Goal: Check status: Check status

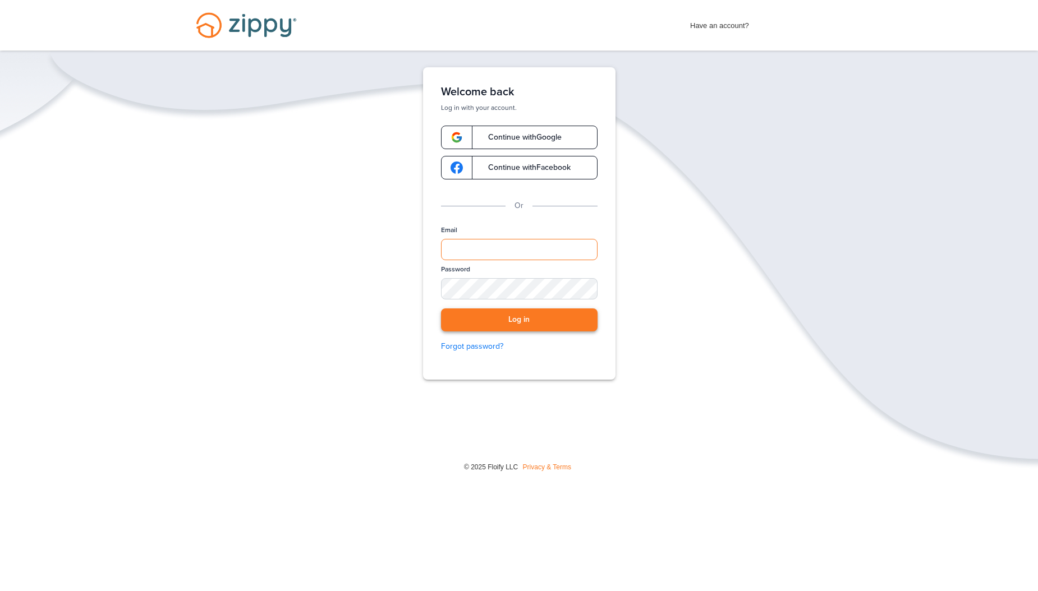
type input "**********"
click at [537, 329] on button "Log in" at bounding box center [519, 320] width 157 height 23
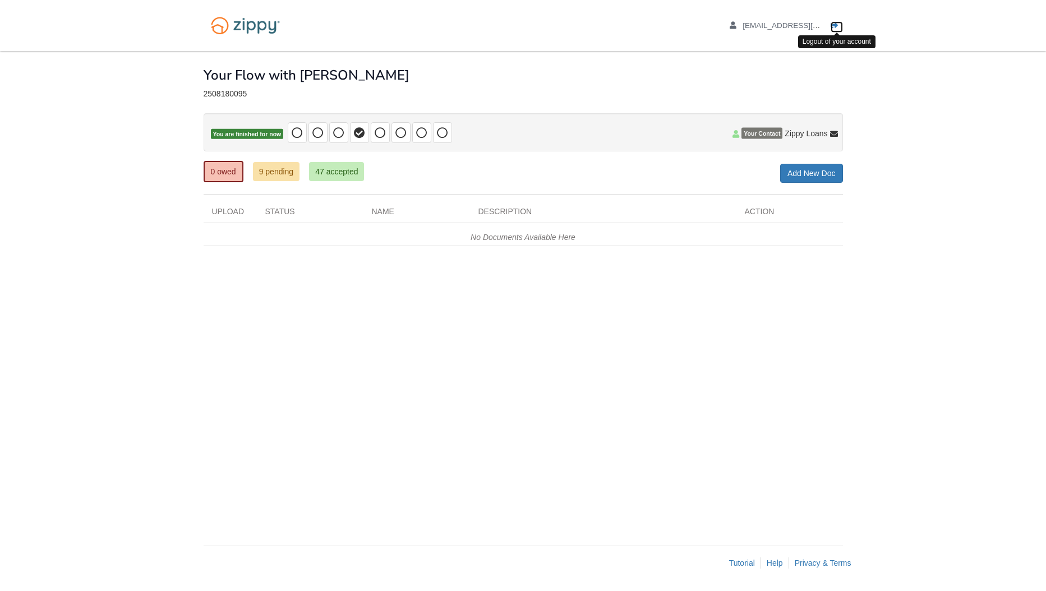
click at [835, 22] on icon "Log out" at bounding box center [835, 26] width 8 height 8
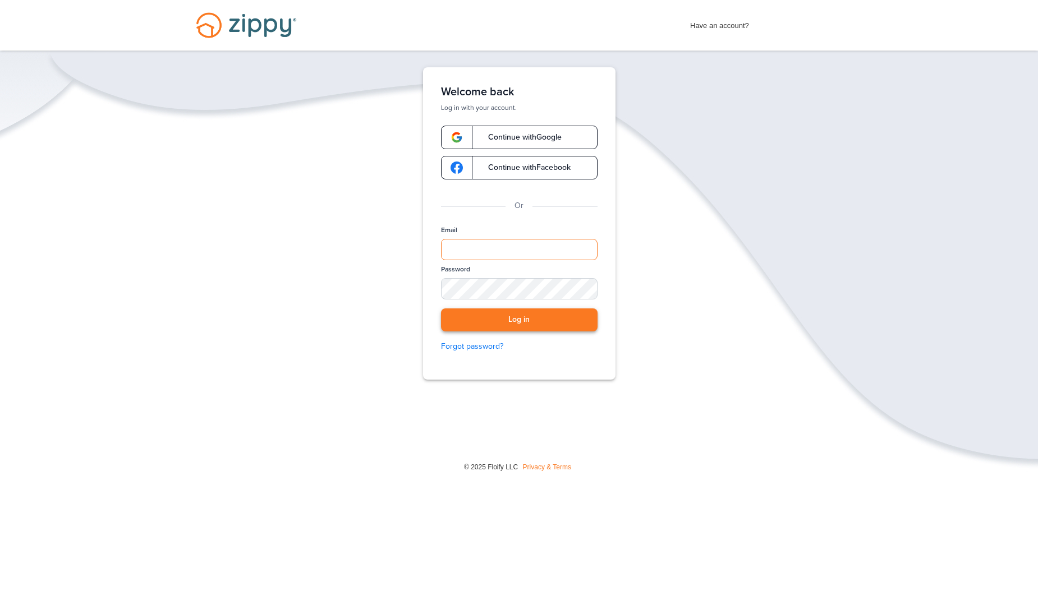
type input "**********"
click at [556, 319] on button "Log in" at bounding box center [519, 320] width 157 height 23
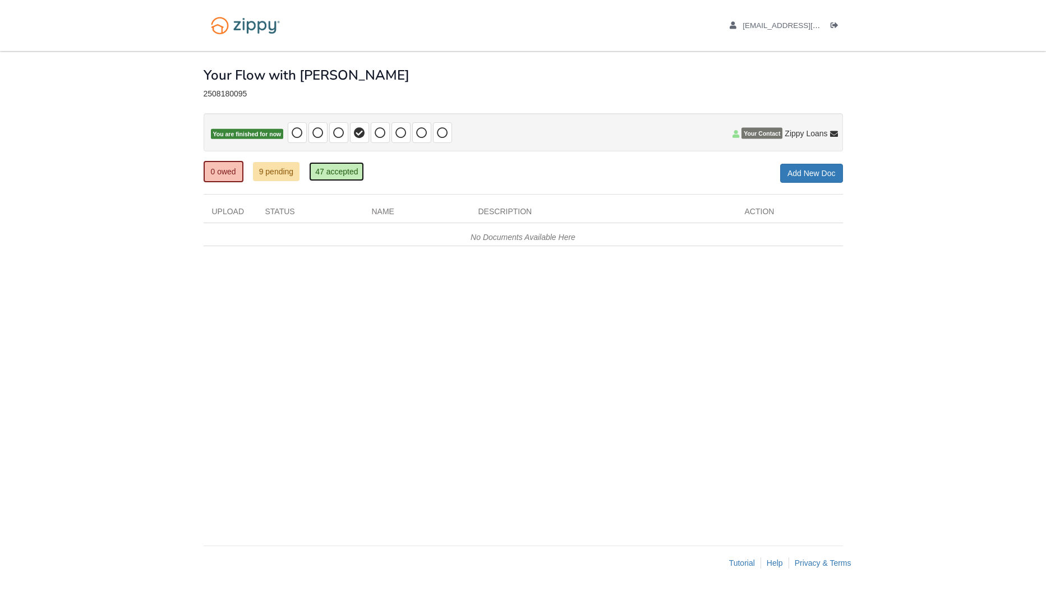
click at [325, 170] on link "47 accepted" at bounding box center [336, 171] width 55 height 19
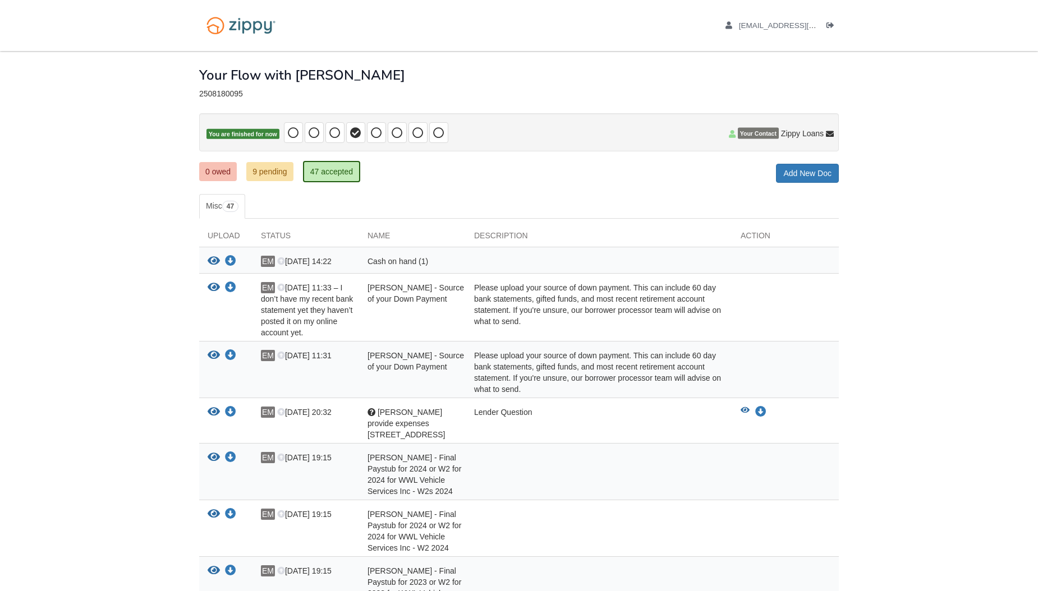
scroll to position [337, 0]
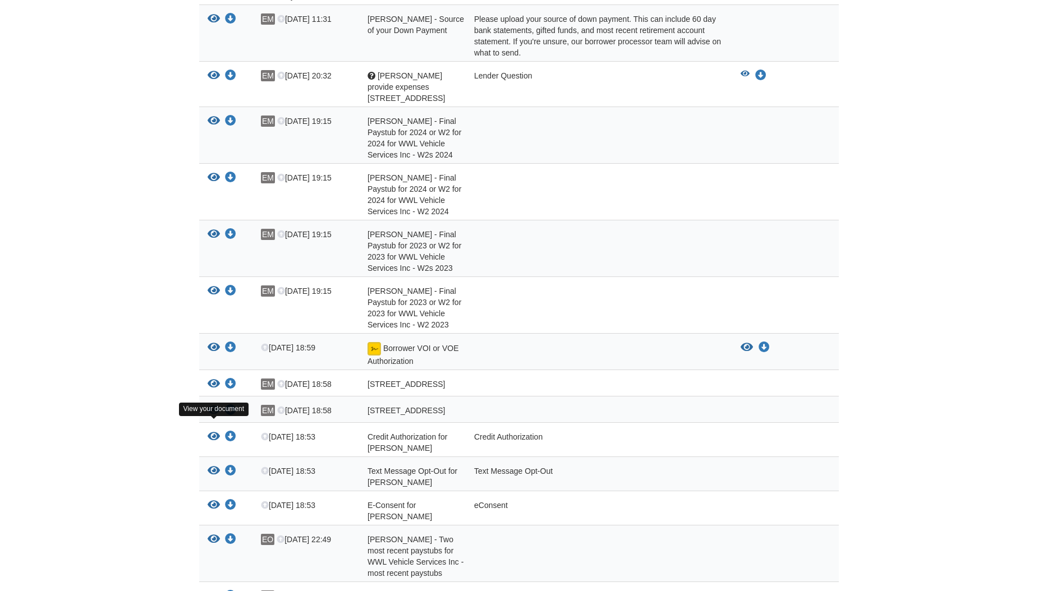
click at [211, 431] on icon "View Credit Authorization for Ernesto Munoz" at bounding box center [214, 436] width 12 height 11
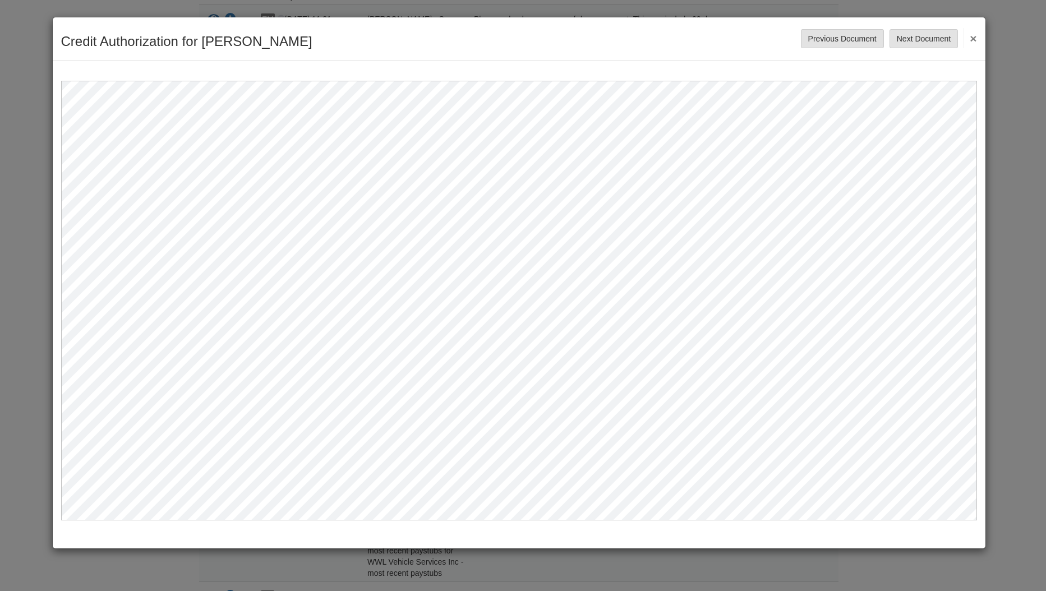
click at [975, 38] on button "×" at bounding box center [970, 38] width 13 height 20
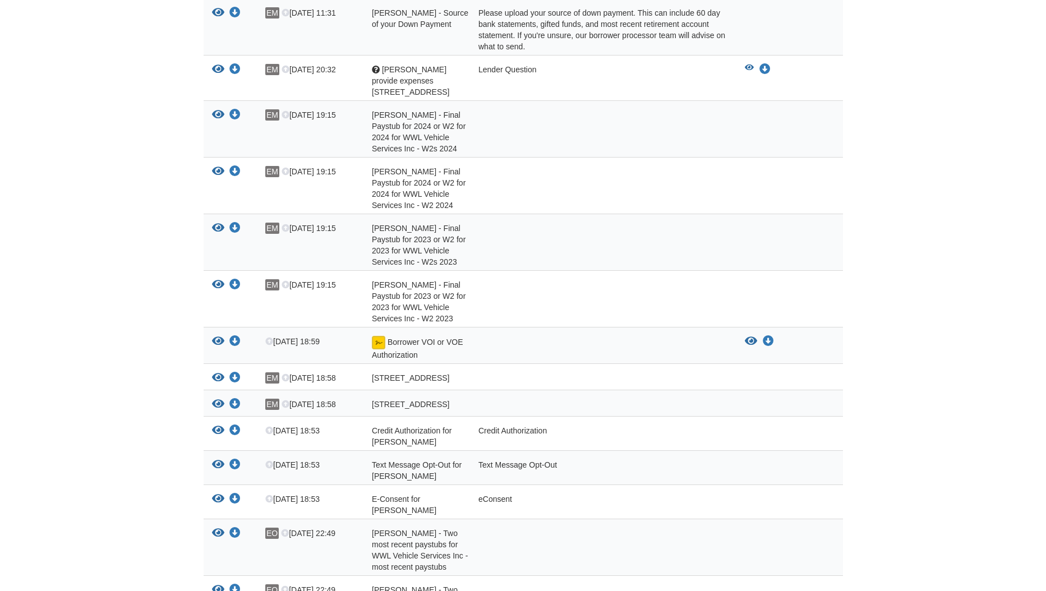
scroll to position [505, 0]
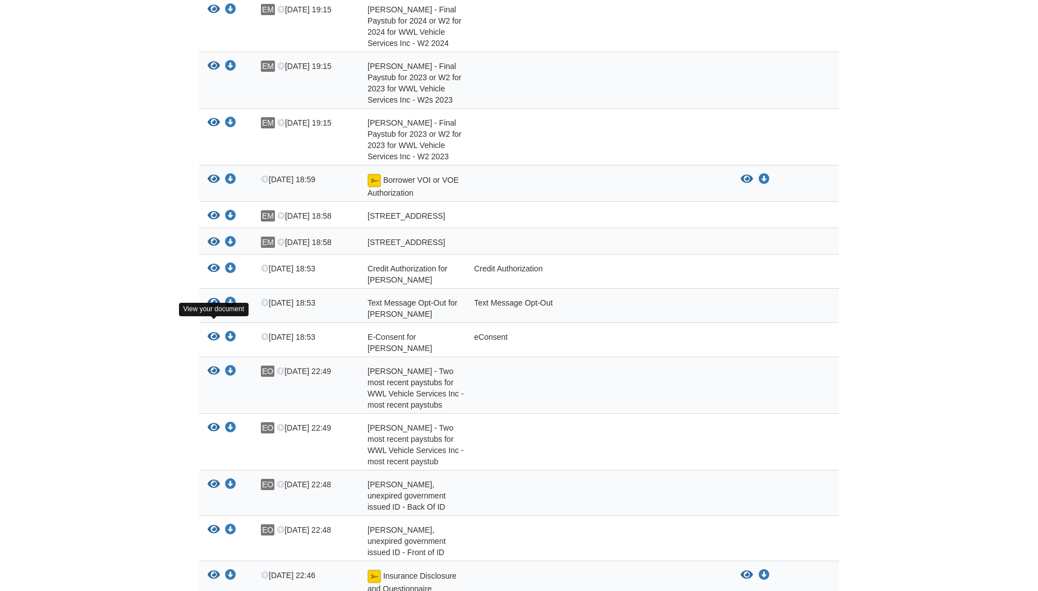
click at [214, 332] on icon "View E-Consent for Ernesto Munoz" at bounding box center [214, 337] width 12 height 11
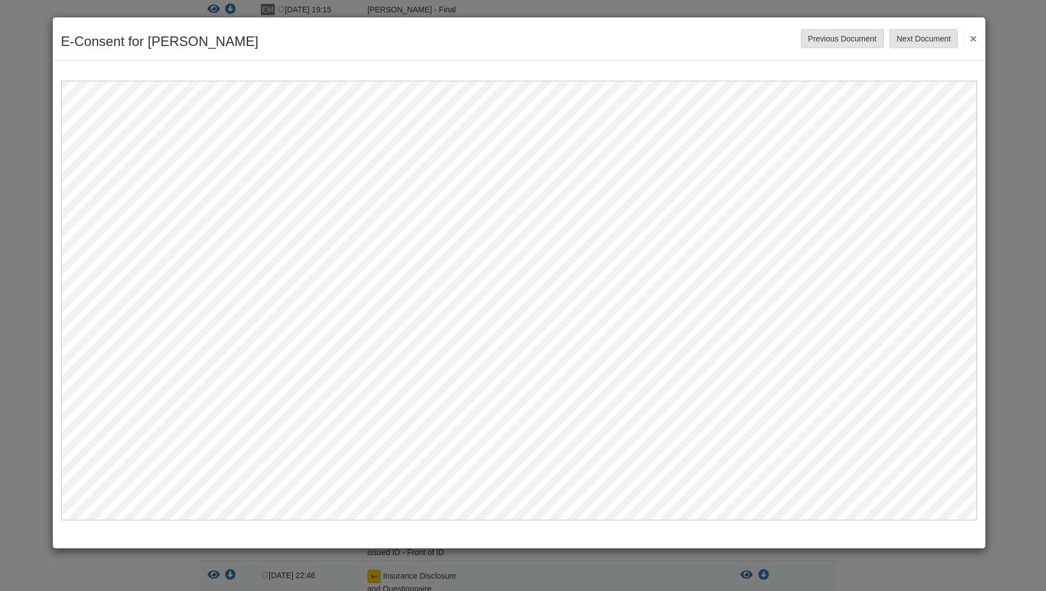
click at [975, 36] on button "×" at bounding box center [970, 38] width 13 height 20
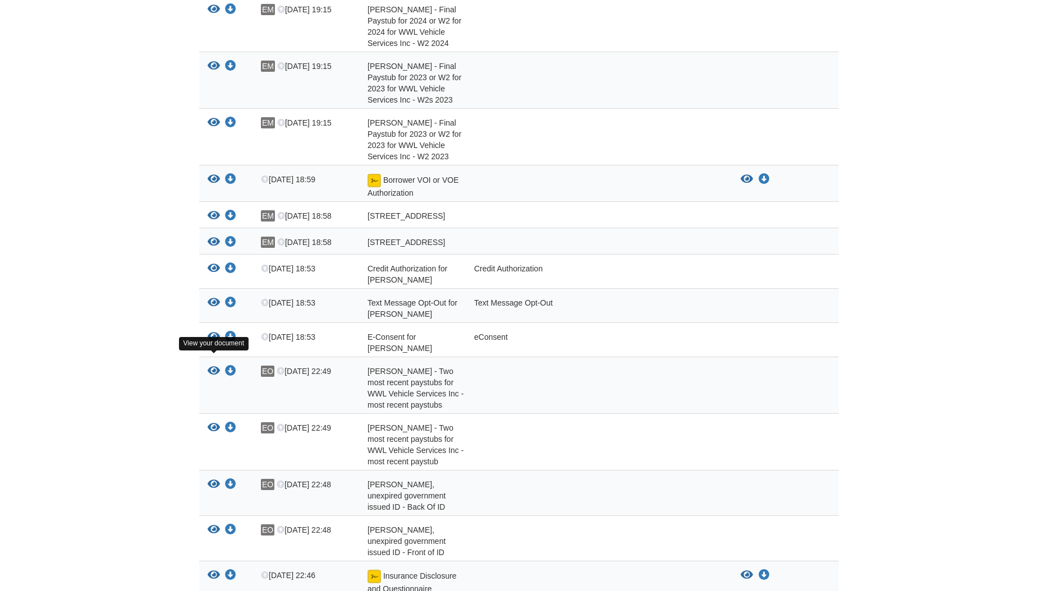
click at [214, 366] on icon "View Ernesto Munoz - Two most recent paystubs for WWL Vehicle Services Inc - mo…" at bounding box center [214, 371] width 12 height 11
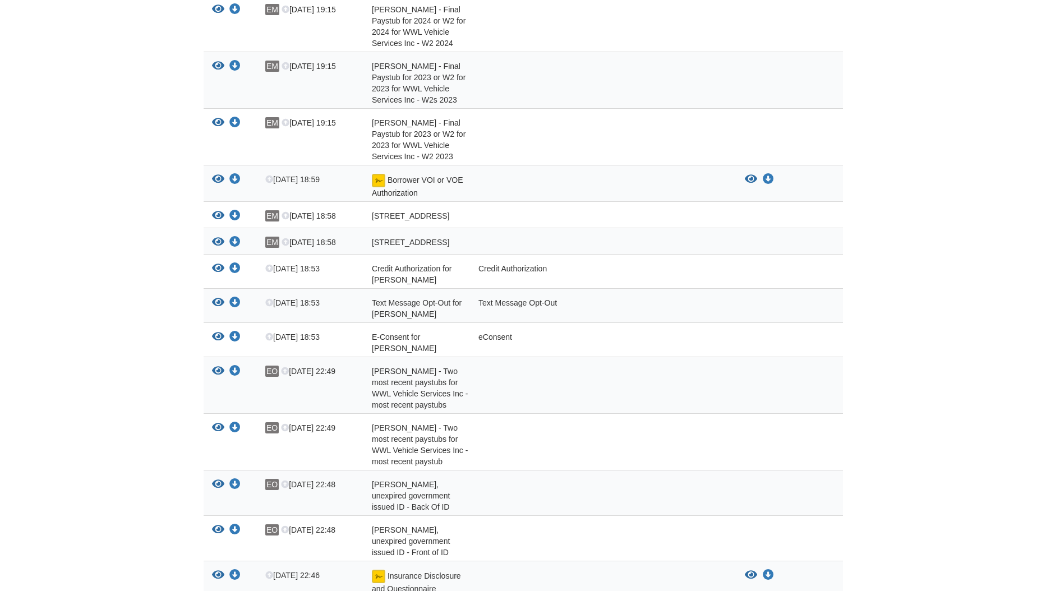
scroll to position [505, 0]
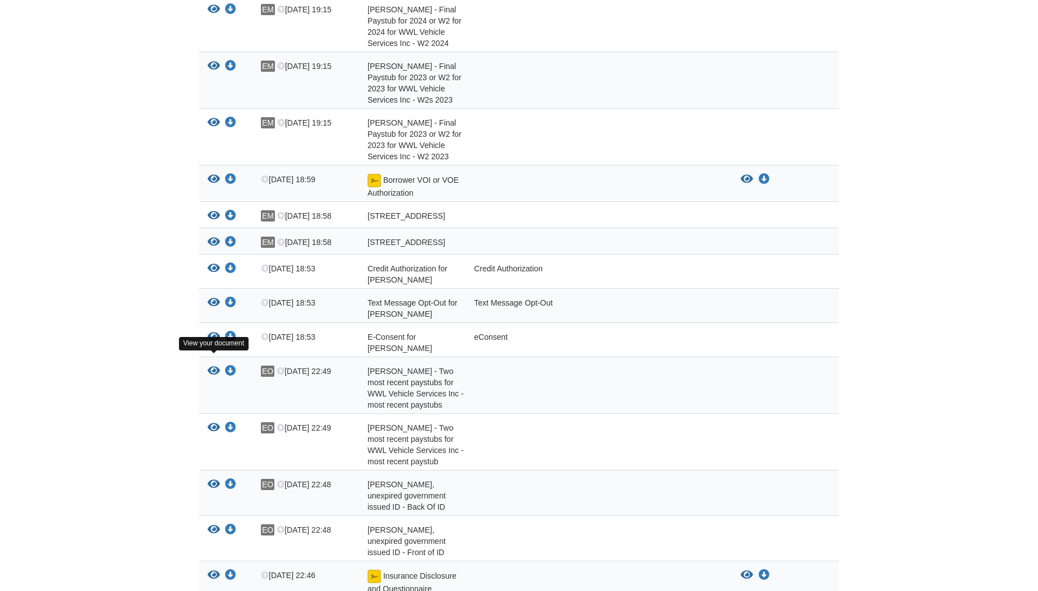
click at [213, 366] on icon "View Ernesto Munoz - Two most recent paystubs for WWL Vehicle Services Inc - mo…" at bounding box center [214, 371] width 12 height 11
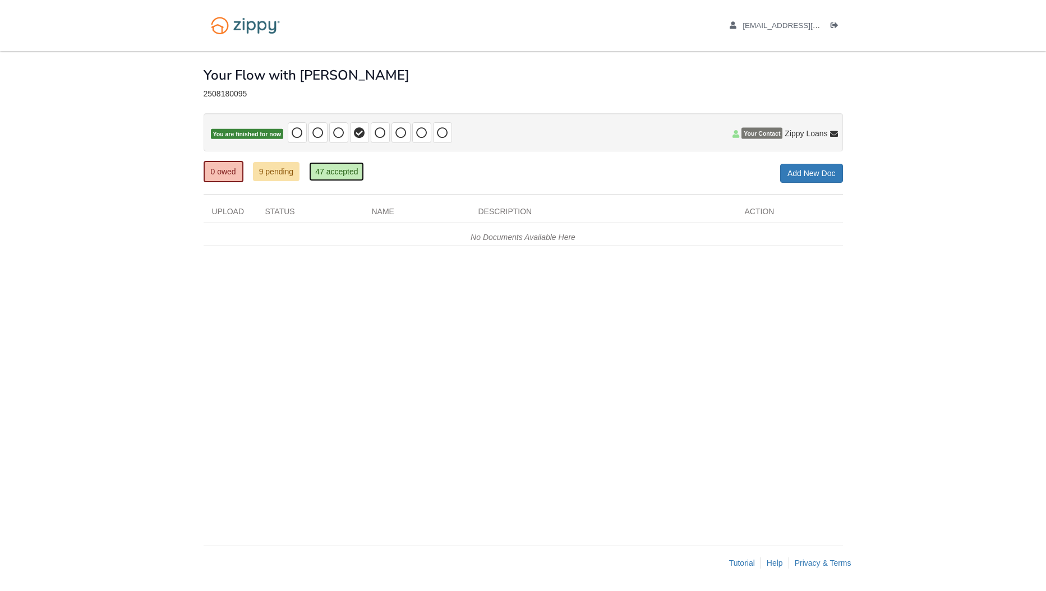
click at [339, 174] on link "47 accepted" at bounding box center [336, 171] width 55 height 19
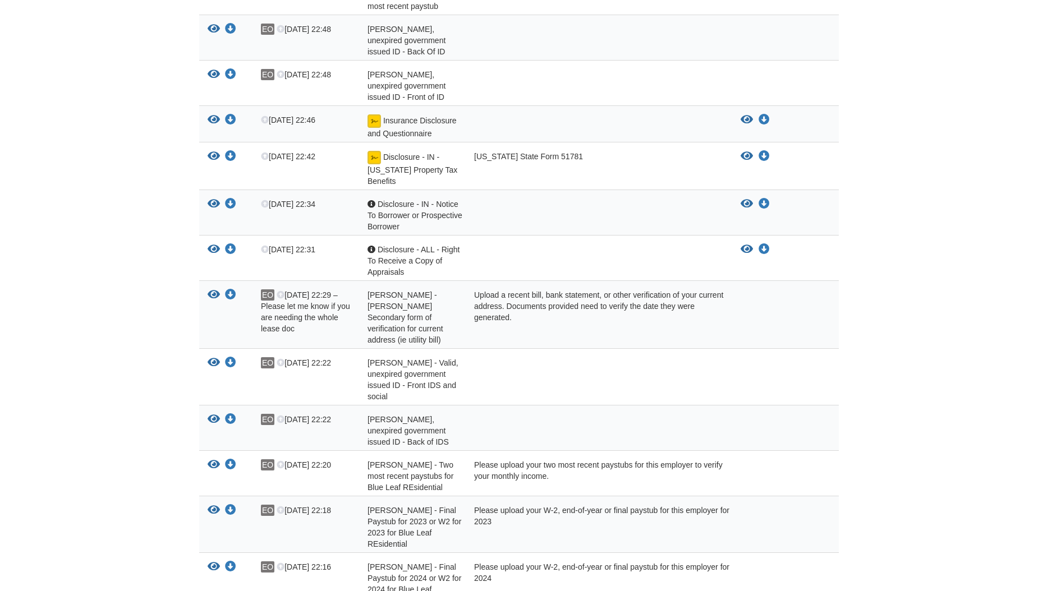
scroll to position [1010, 0]
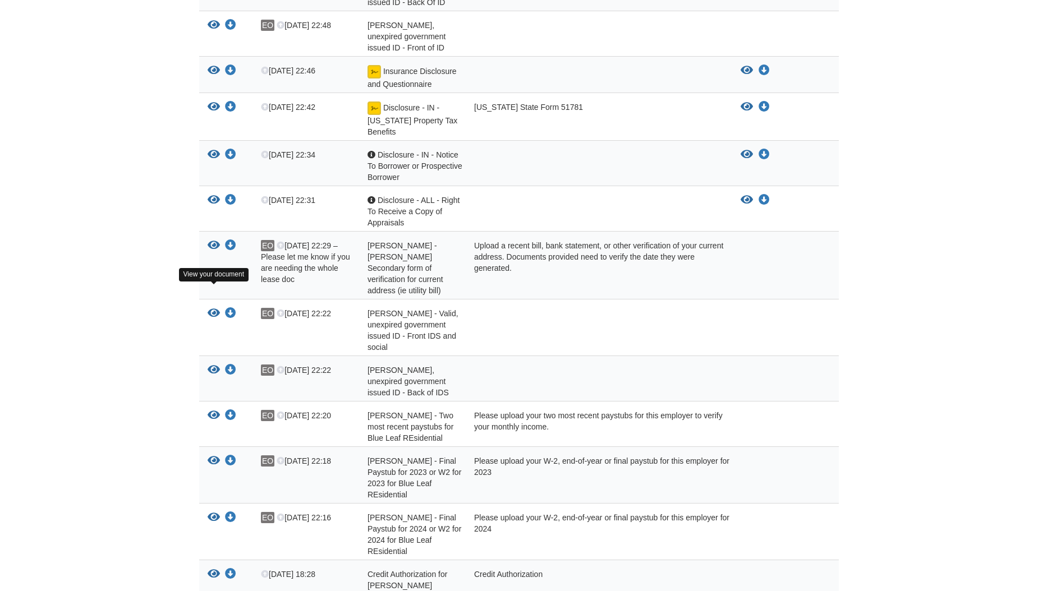
click at [214, 308] on icon "View Edward Olivares - Valid, unexpired government issued ID - Front IDS and so…" at bounding box center [214, 313] width 12 height 11
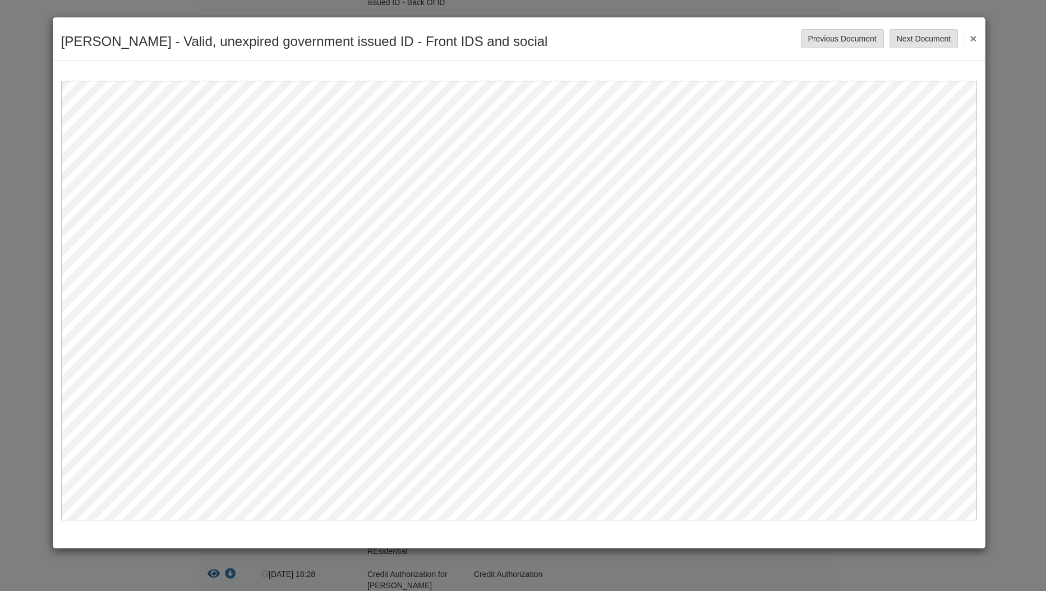
click at [971, 38] on button "×" at bounding box center [970, 38] width 13 height 20
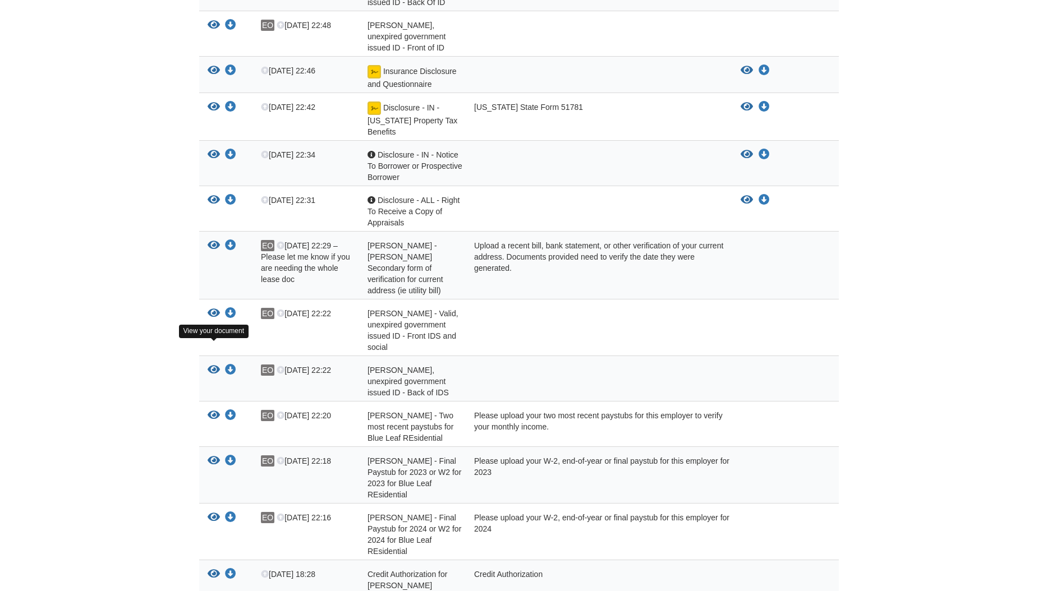
click at [213, 365] on icon "View Edward Olivares - Valid, unexpired government issued ID - Back of IDS" at bounding box center [214, 370] width 12 height 11
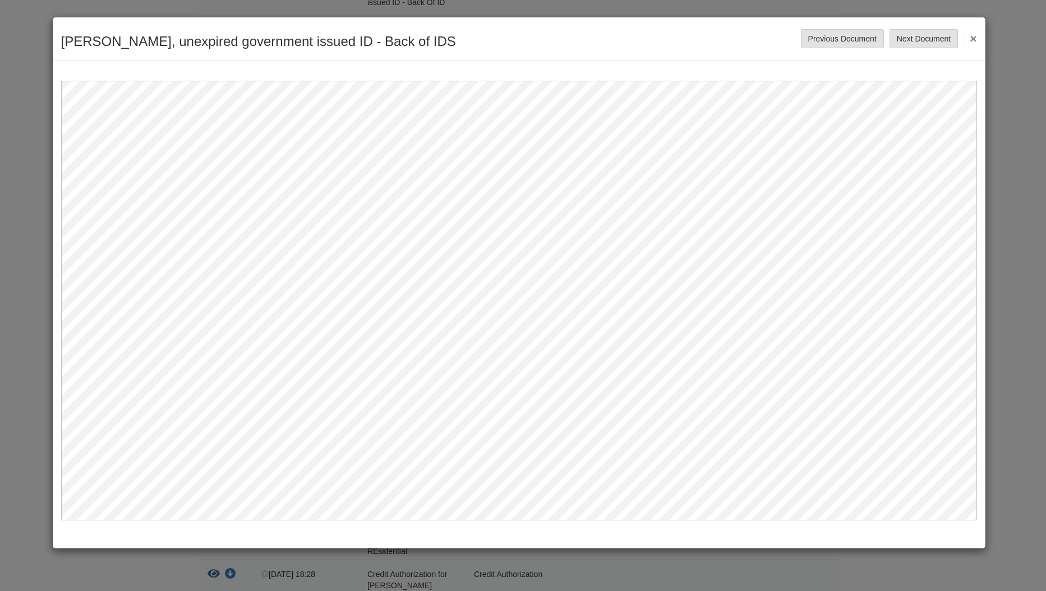
click at [975, 36] on button "×" at bounding box center [970, 38] width 13 height 20
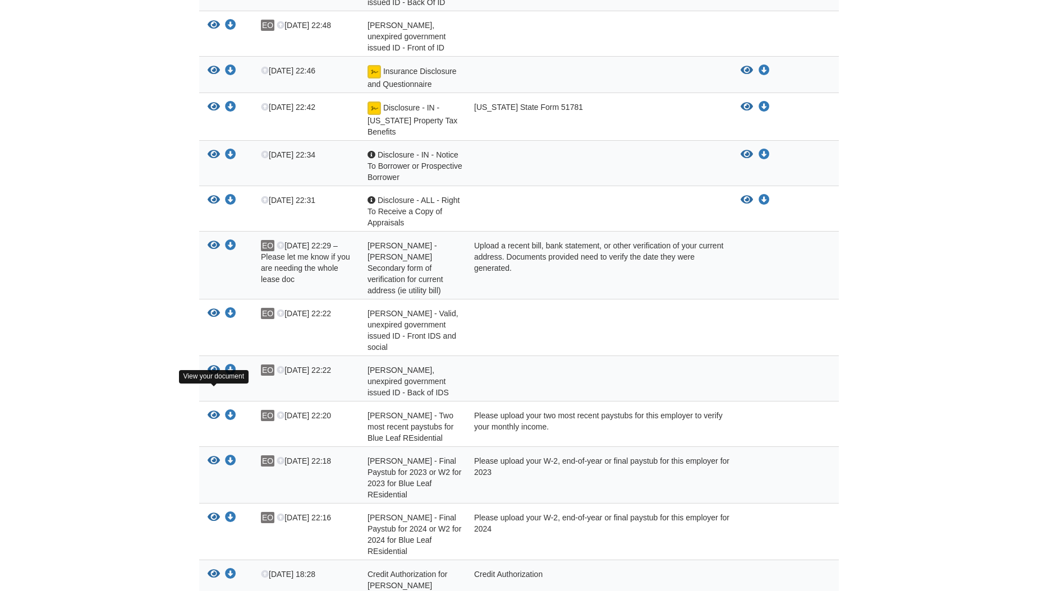
click at [213, 410] on icon "View Edward Olivares - Two most recent paystubs for Blue Leaf REsidential" at bounding box center [214, 415] width 12 height 11
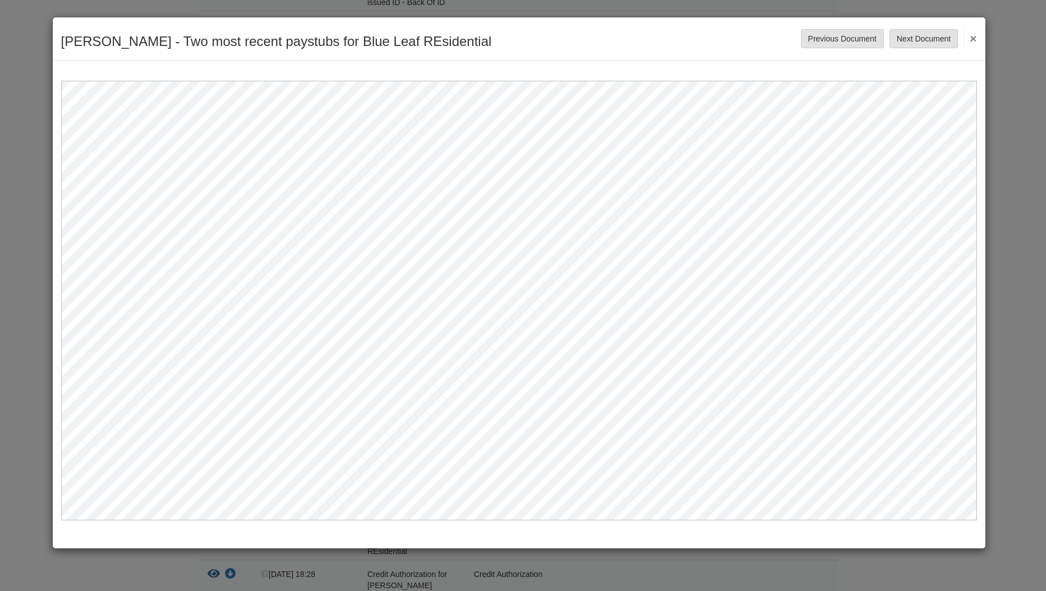
click at [971, 38] on button "×" at bounding box center [970, 38] width 13 height 20
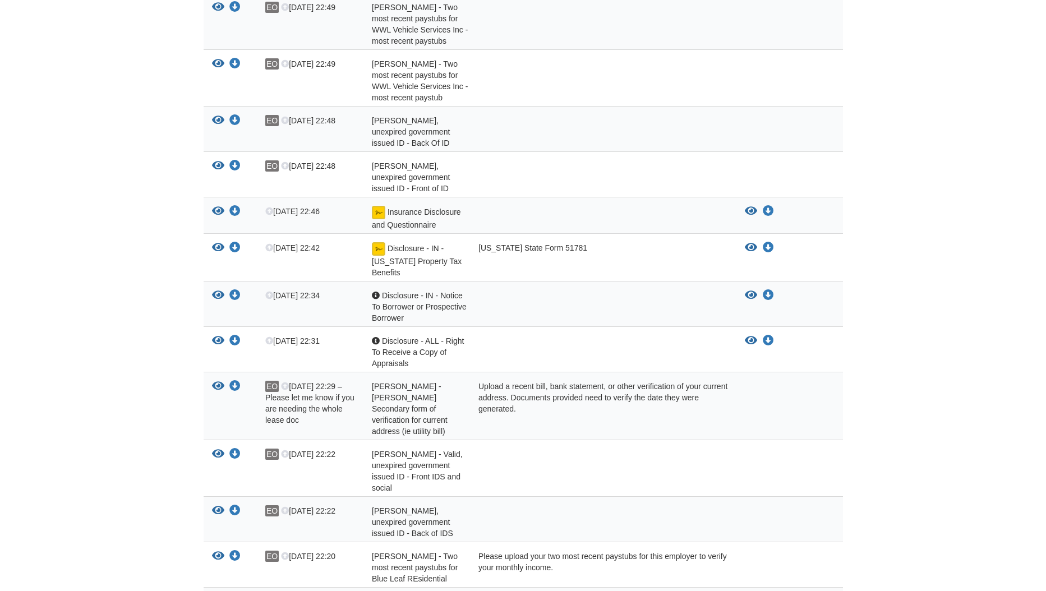
scroll to position [842, 0]
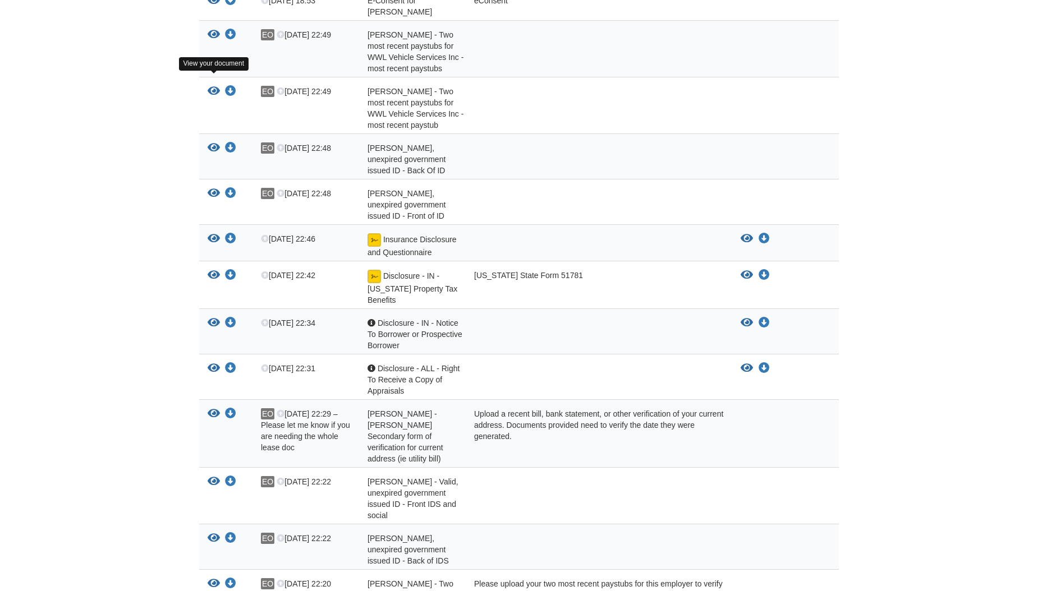
click at [215, 86] on icon "View Ernesto Munoz - Two most recent paystubs for WWL Vehicle Services Inc - mo…" at bounding box center [214, 91] width 12 height 11
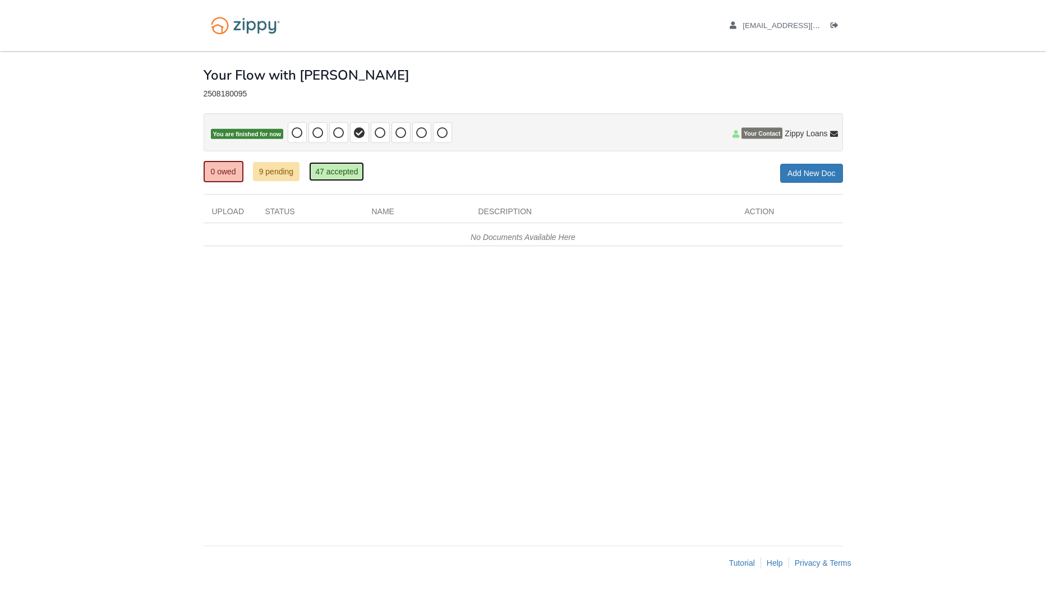
click at [328, 169] on link "47 accepted" at bounding box center [336, 171] width 55 height 19
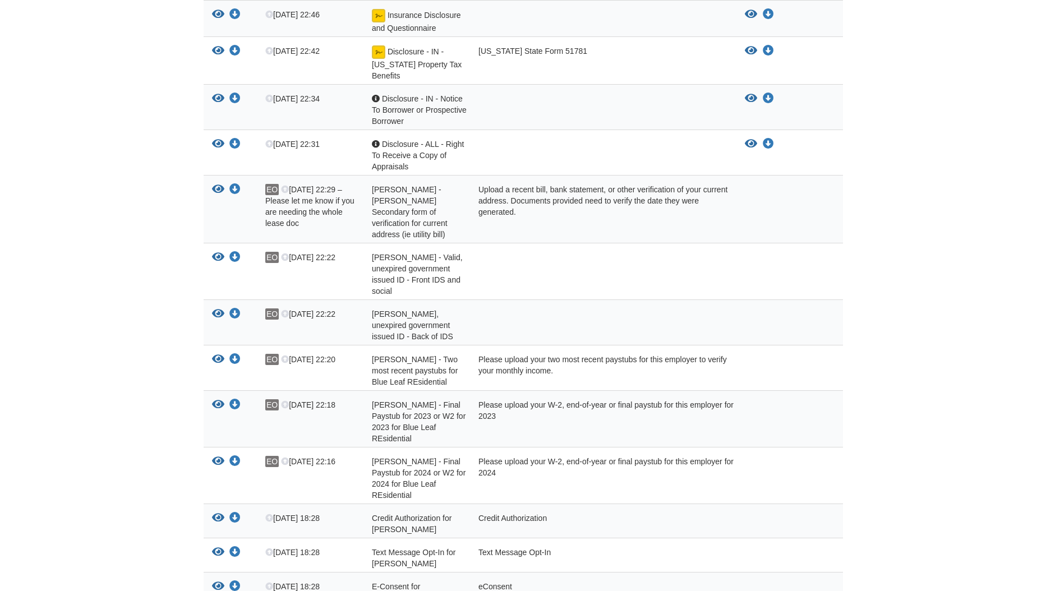
scroll to position [1122, 0]
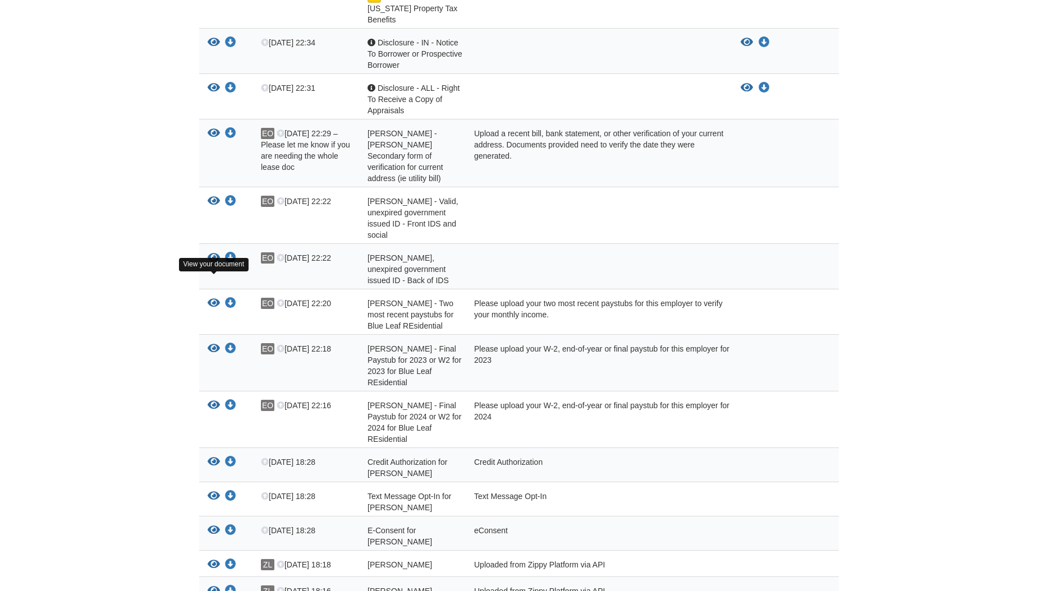
click at [211, 298] on icon "View Edward Olivares - Two most recent paystubs for Blue Leaf REsidential" at bounding box center [214, 303] width 12 height 11
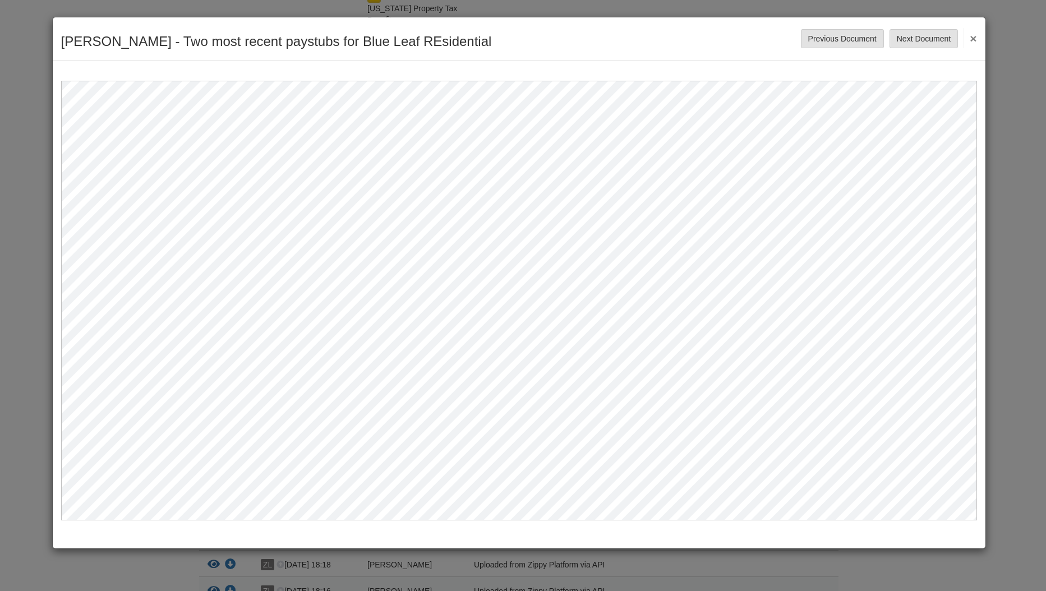
click at [973, 35] on button "×" at bounding box center [970, 38] width 13 height 20
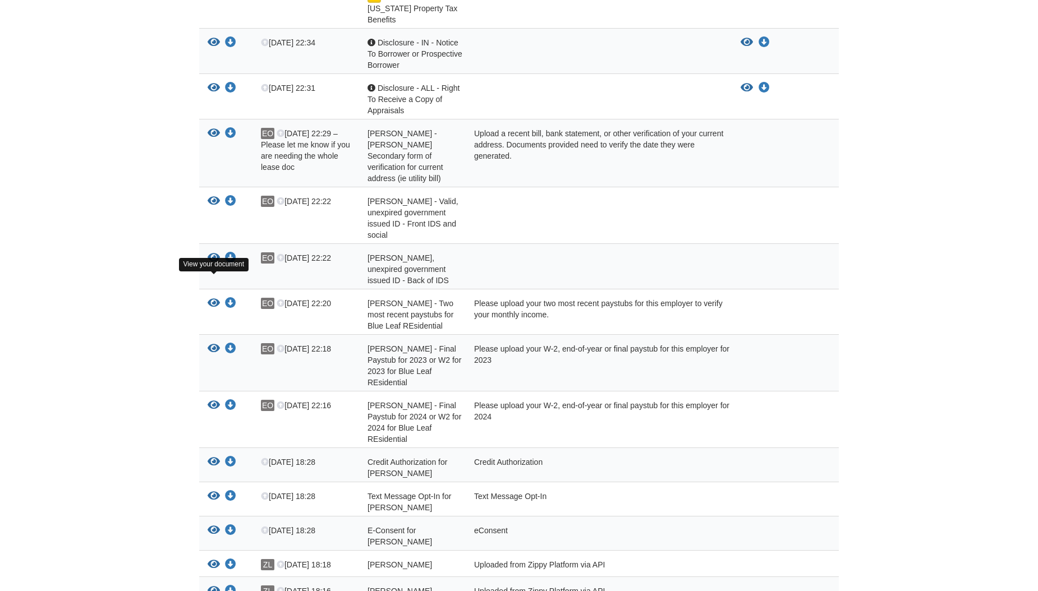
click at [213, 298] on icon "View Edward Olivares - Two most recent paystubs for Blue Leaf REsidential" at bounding box center [214, 303] width 12 height 11
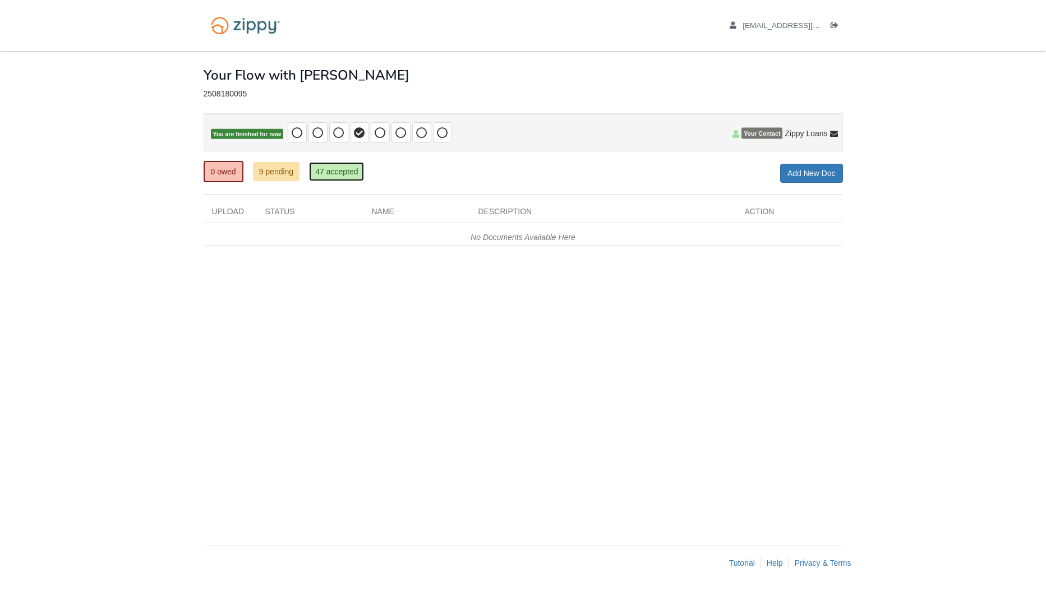
click at [355, 172] on link "47 accepted" at bounding box center [336, 171] width 55 height 19
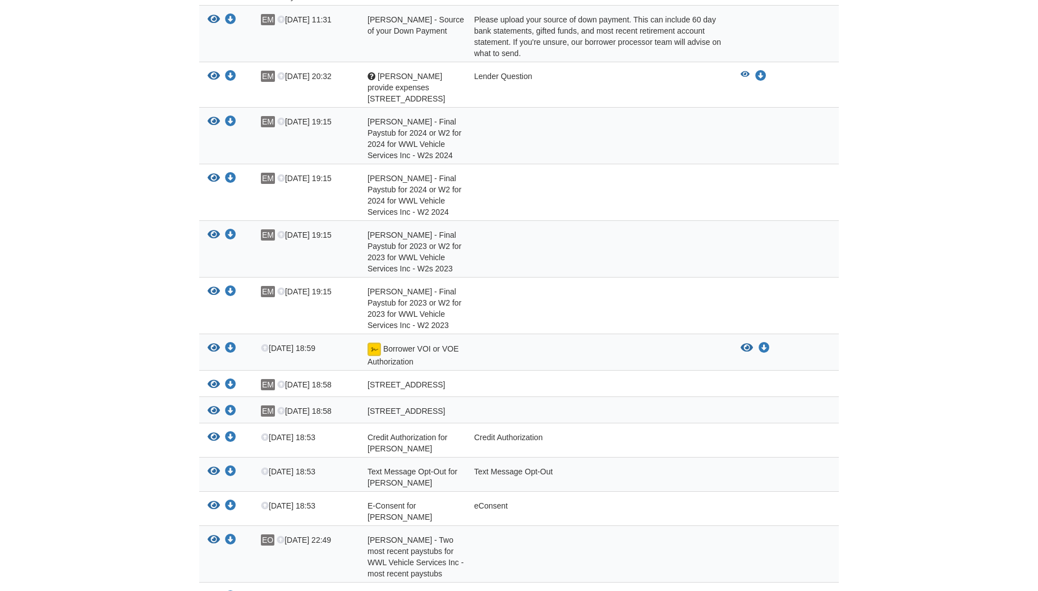
scroll to position [337, 0]
click at [214, 286] on icon "View Ernesto Munoz - Final Paystub for 2023 or W2 for 2023 for WWL Vehicle Serv…" at bounding box center [214, 291] width 12 height 11
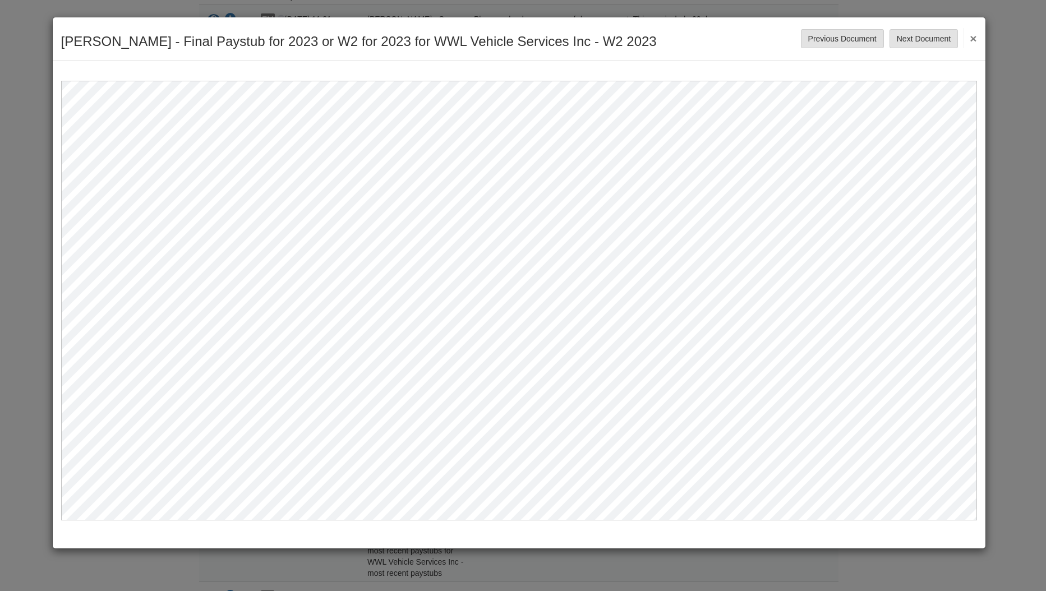
click at [969, 38] on button "×" at bounding box center [970, 38] width 13 height 20
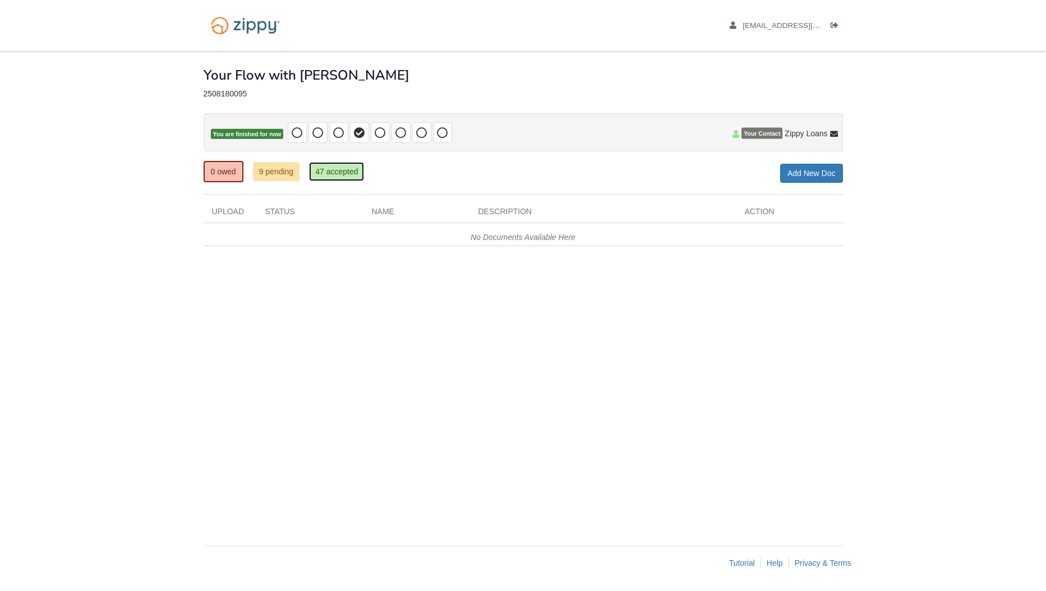
click at [342, 172] on link "47 accepted" at bounding box center [336, 171] width 55 height 19
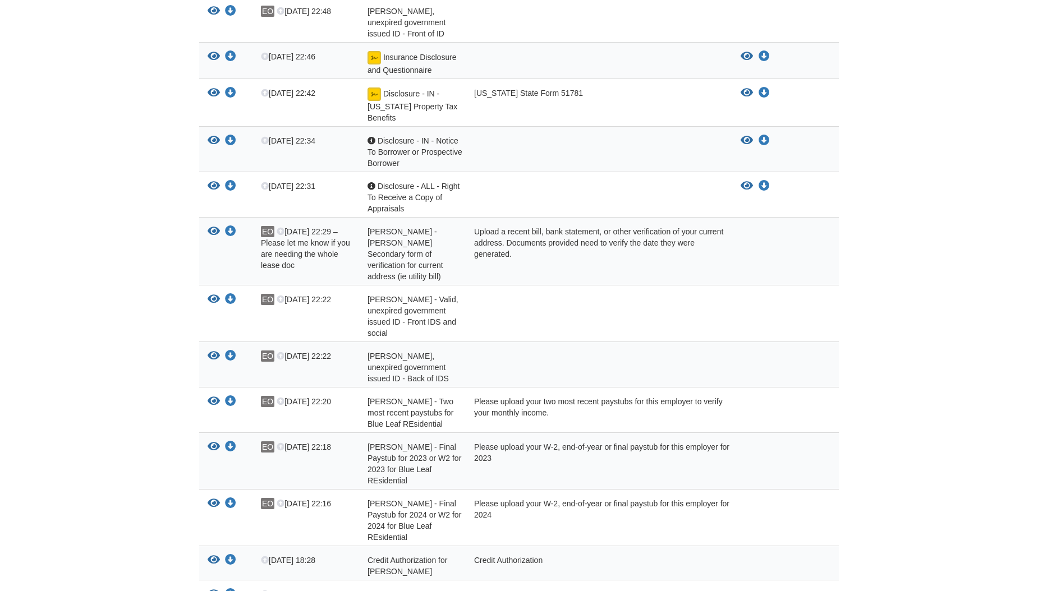
scroll to position [1066, 0]
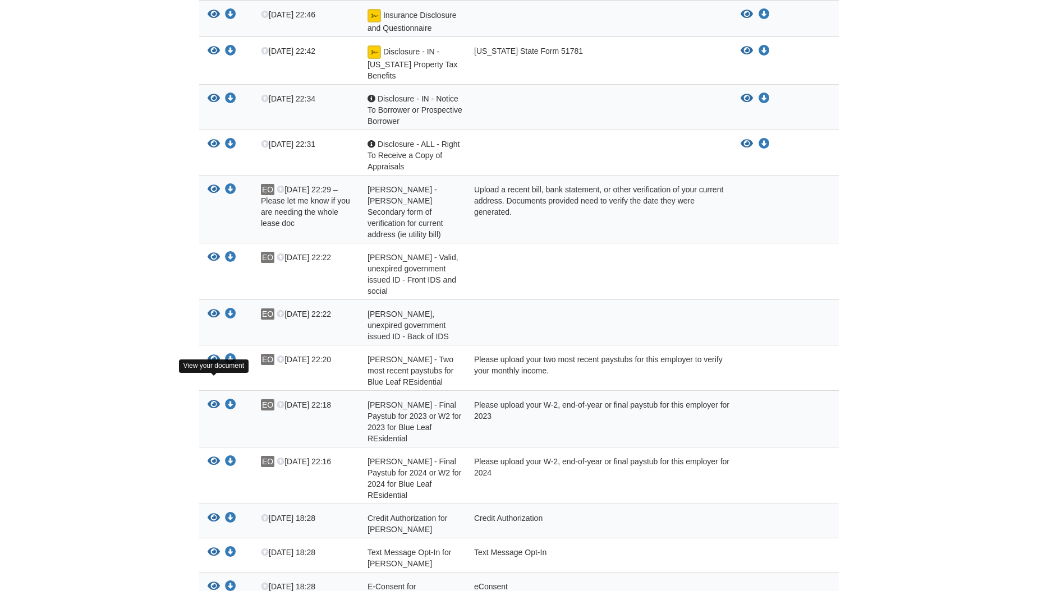
click at [213, 400] on icon "View Edward Olivares - Final Paystub for 2023 or W2 for 2023 for Blue Leaf REsi…" at bounding box center [214, 405] width 12 height 11
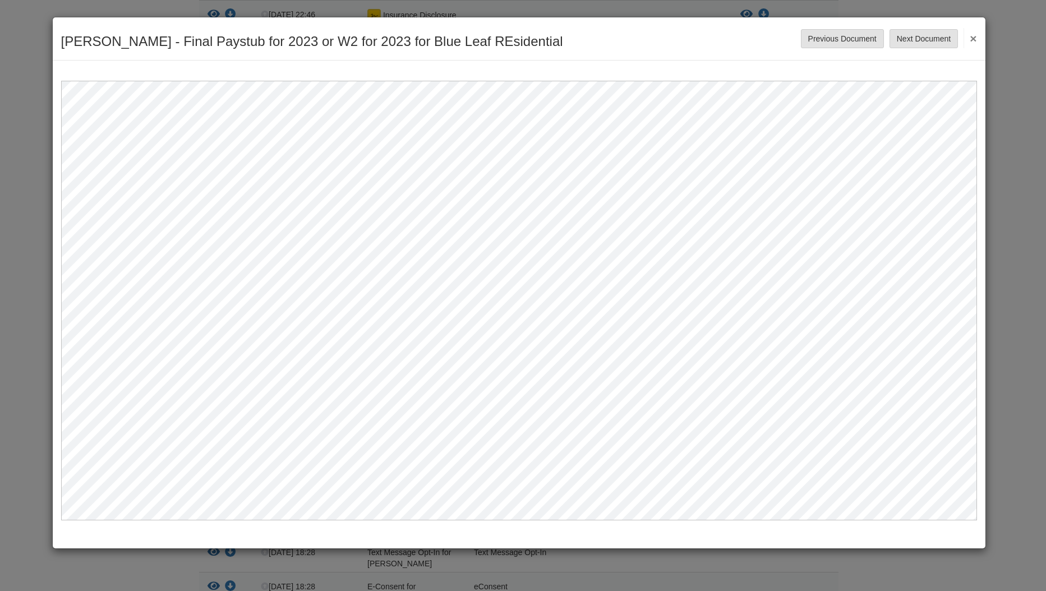
click at [970, 35] on button "×" at bounding box center [970, 38] width 13 height 20
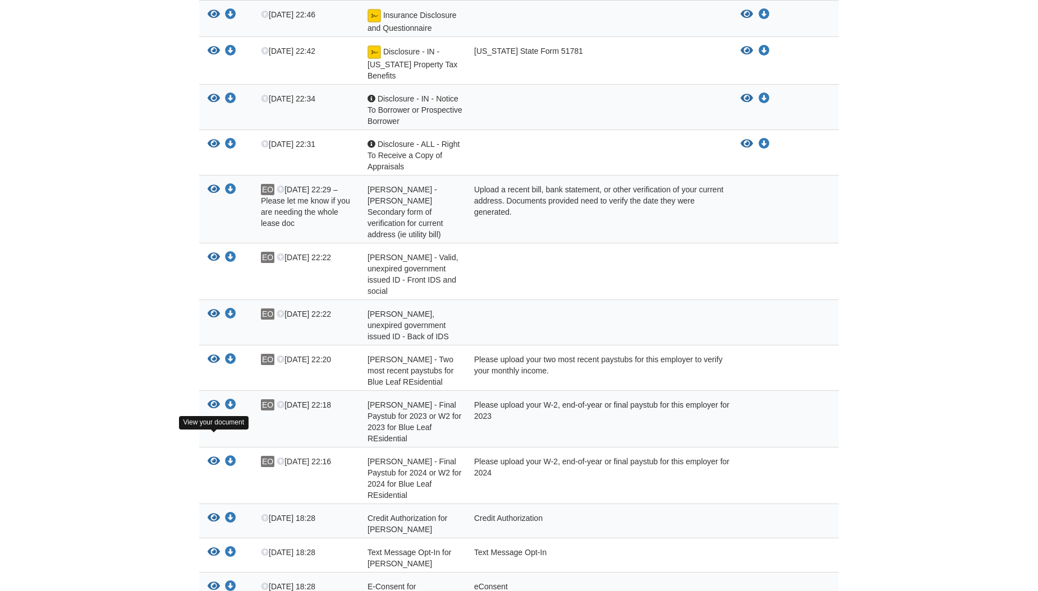
click at [213, 456] on icon "View Edward Olivares - Final Paystub for 2024 or W2 for 2024 for Blue Leaf REsi…" at bounding box center [214, 461] width 12 height 11
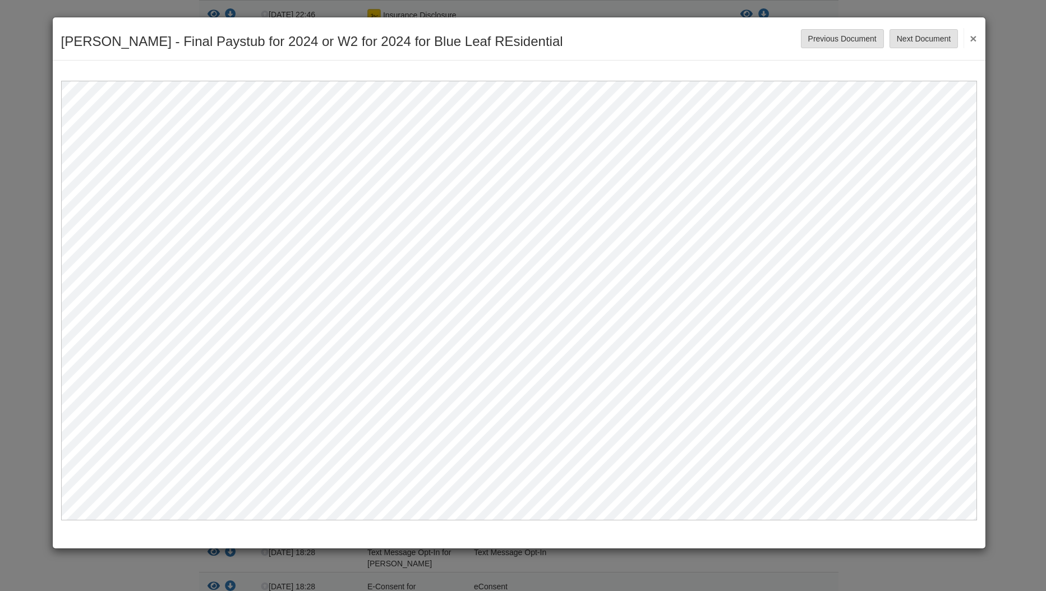
click at [975, 36] on button "×" at bounding box center [970, 38] width 13 height 20
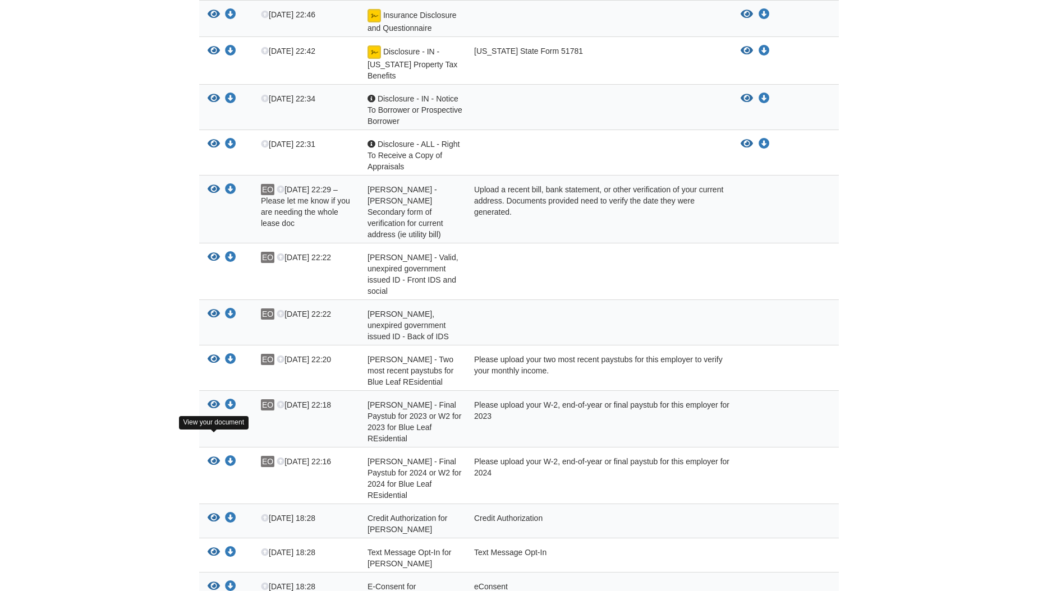
click at [211, 456] on icon "View Edward Olivares - Final Paystub for 2024 or W2 for 2024 for Blue Leaf REsi…" at bounding box center [214, 461] width 12 height 11
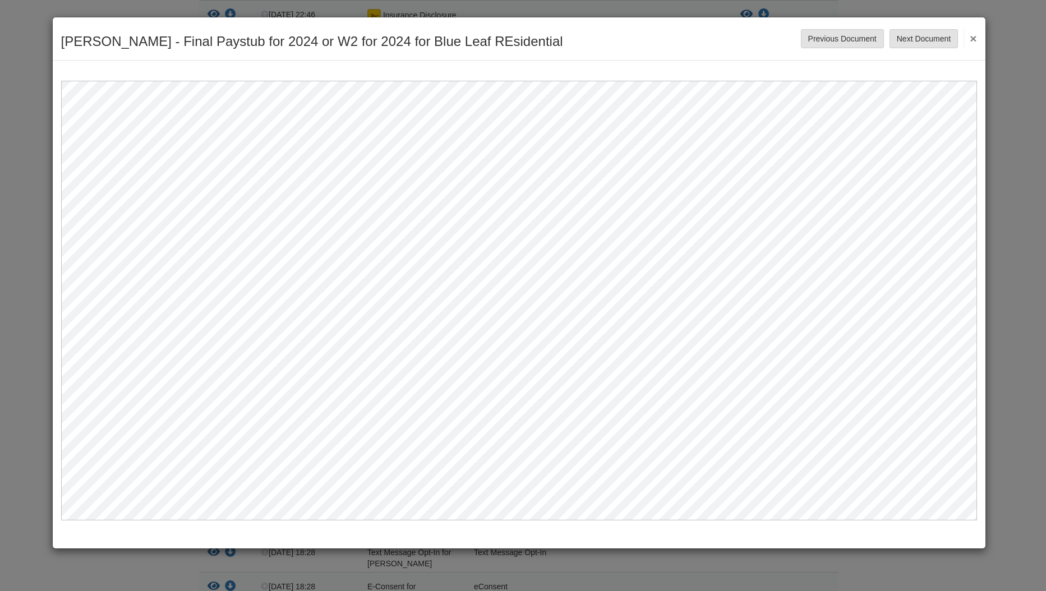
click at [973, 43] on button "×" at bounding box center [970, 38] width 13 height 20
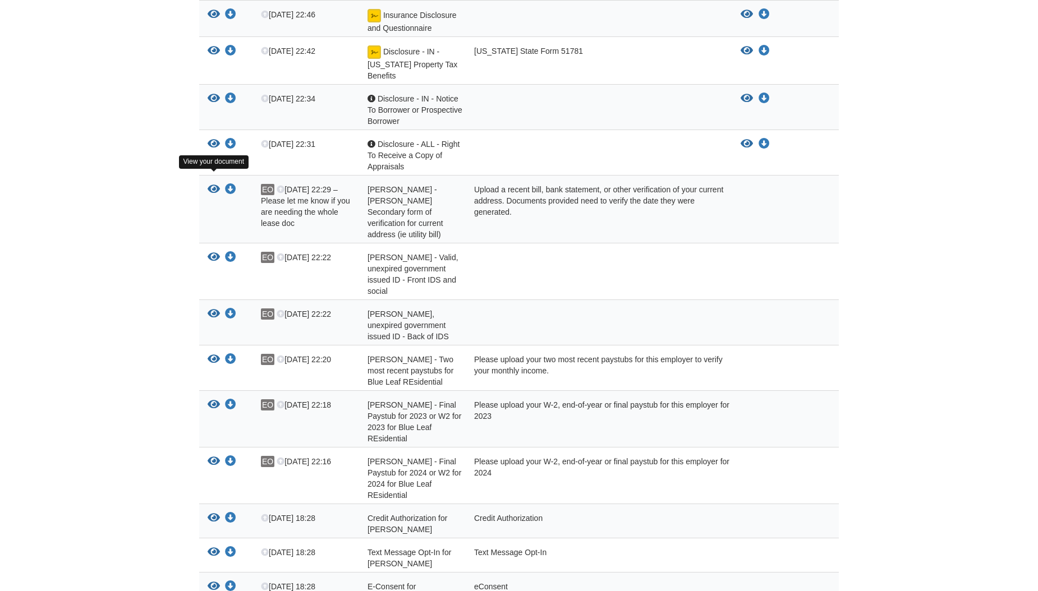
click at [213, 184] on icon "View Edward Olivares - Edward Olivares Secondary form of verification for curre…" at bounding box center [214, 189] width 12 height 11
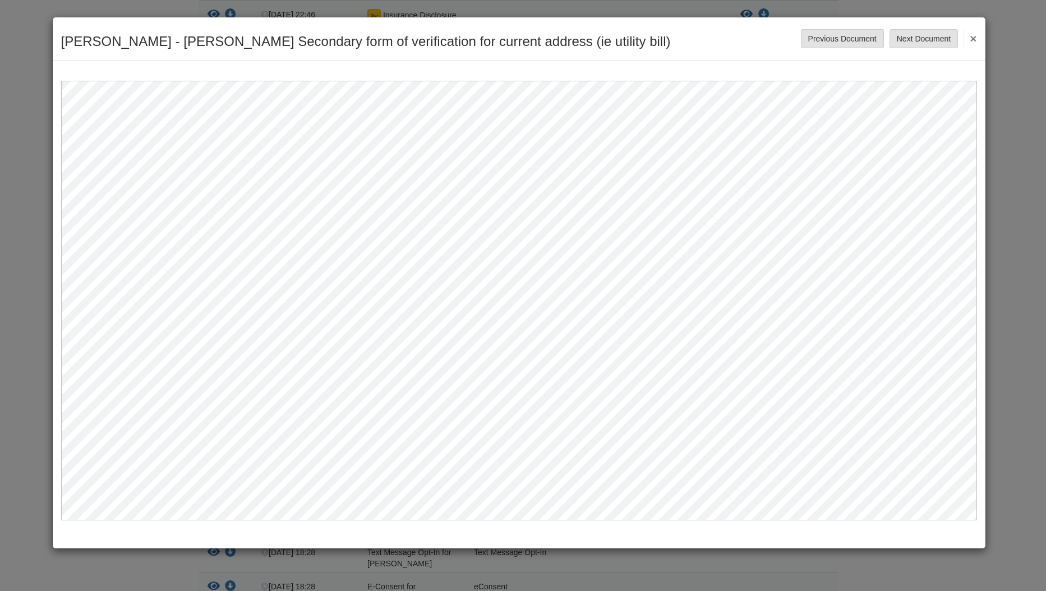
click at [970, 40] on button "×" at bounding box center [970, 38] width 13 height 20
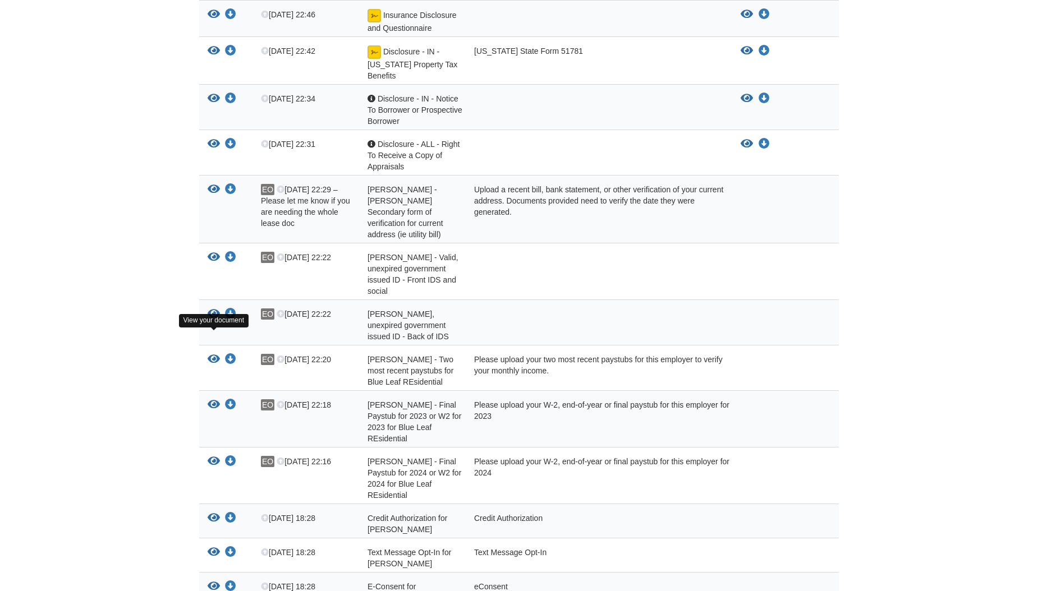
click at [216, 354] on icon "View Edward Olivares - Two most recent paystubs for Blue Leaf REsidential" at bounding box center [214, 359] width 12 height 11
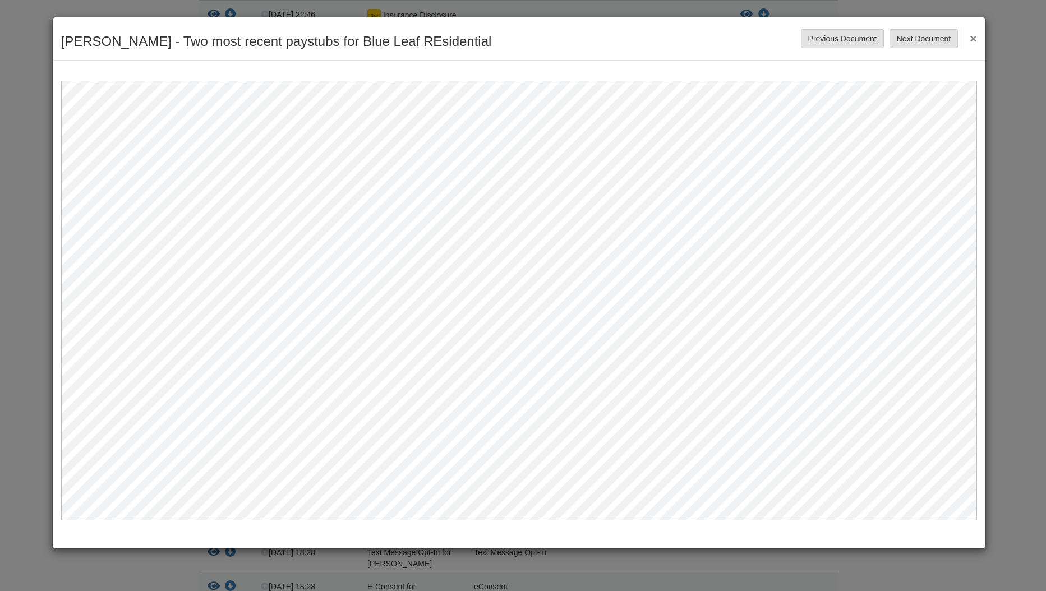
click at [978, 40] on div "[PERSON_NAME] - Two most recent paystubs for Blue Leaf REsidential Save Cancel …" at bounding box center [519, 38] width 933 height 43
click at [977, 38] on button "×" at bounding box center [970, 38] width 13 height 20
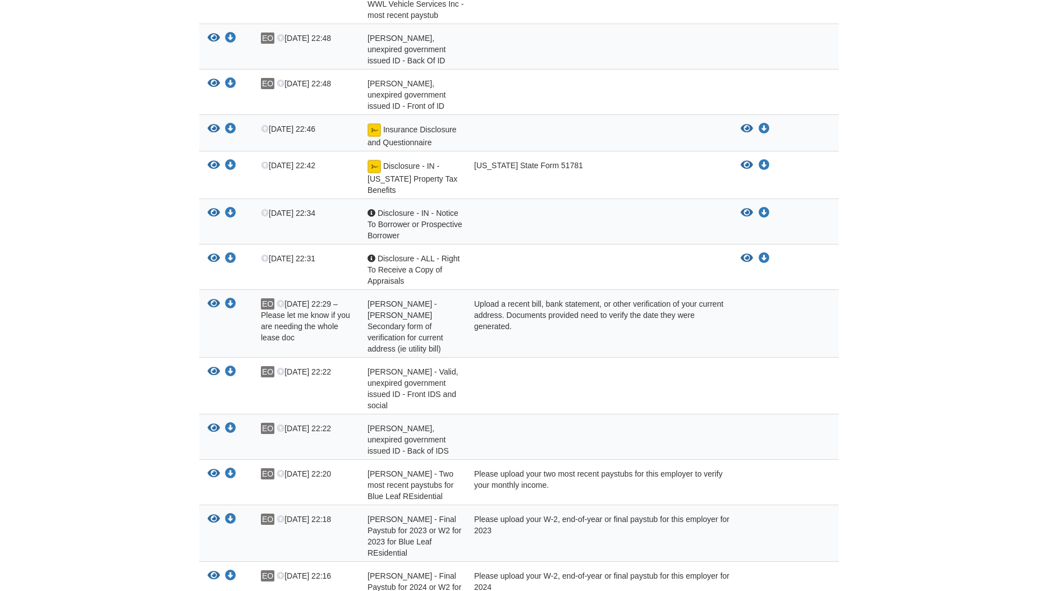
scroll to position [786, 0]
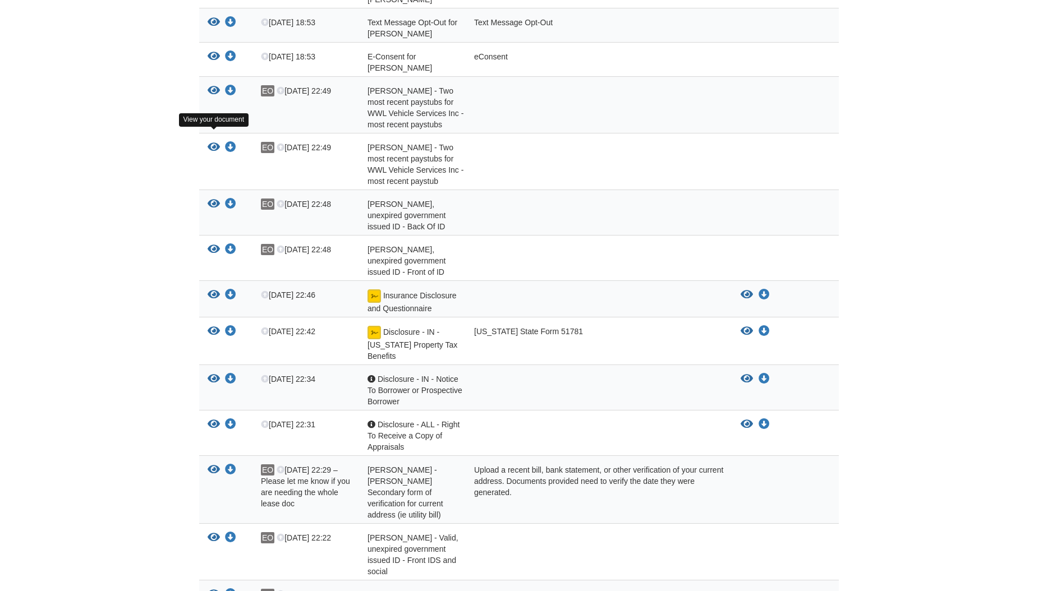
click at [214, 142] on icon "View Ernesto Munoz - Two most recent paystubs for WWL Vehicle Services Inc - mo…" at bounding box center [214, 147] width 12 height 11
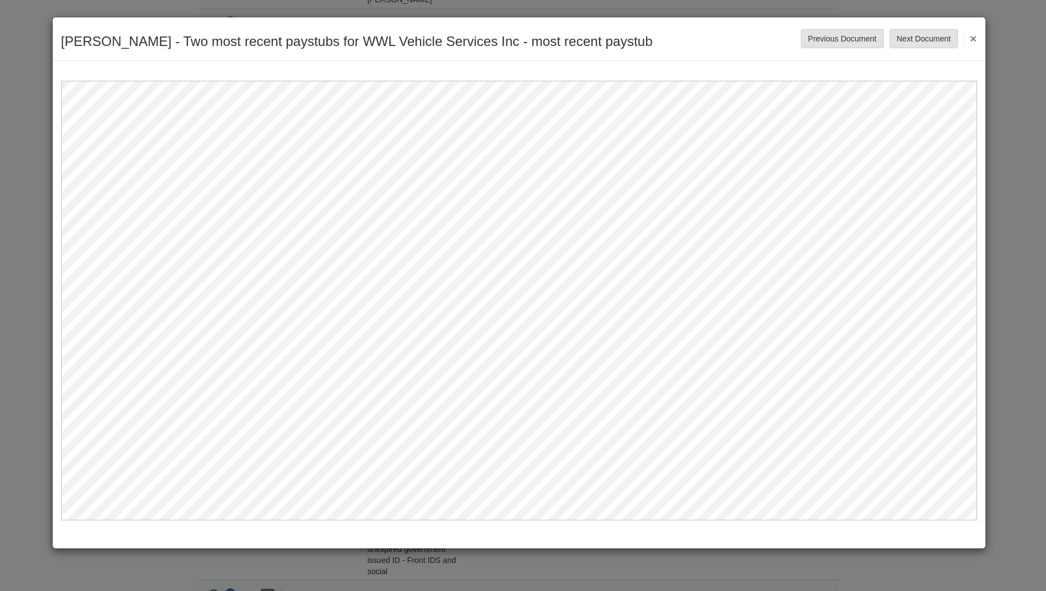
click at [975, 36] on button "×" at bounding box center [970, 38] width 13 height 20
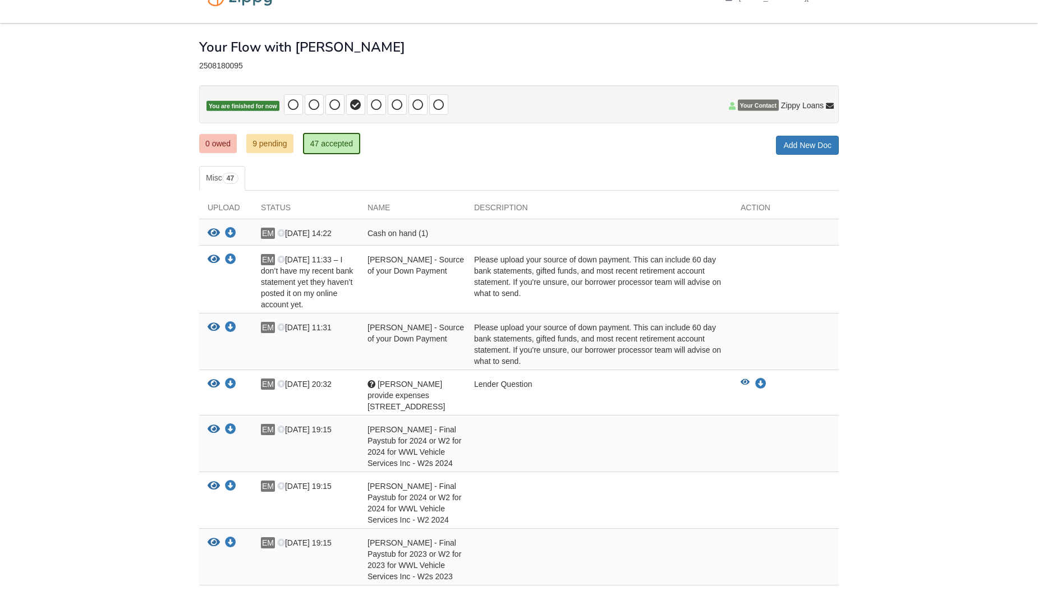
scroll to position [0, 0]
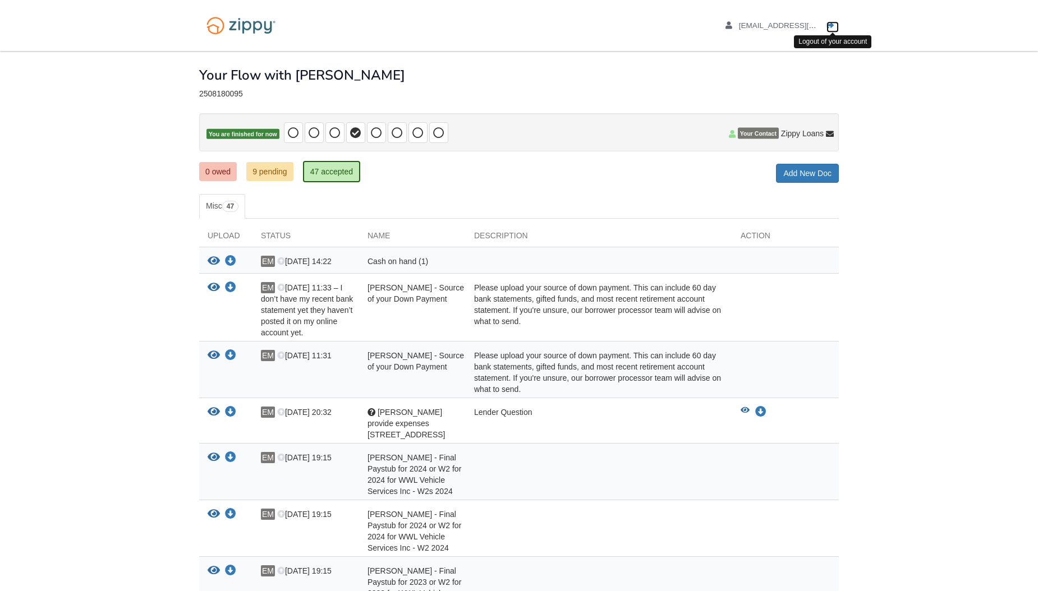
click at [832, 23] on icon "Log out" at bounding box center [831, 26] width 8 height 8
